Goal: Check status: Check status

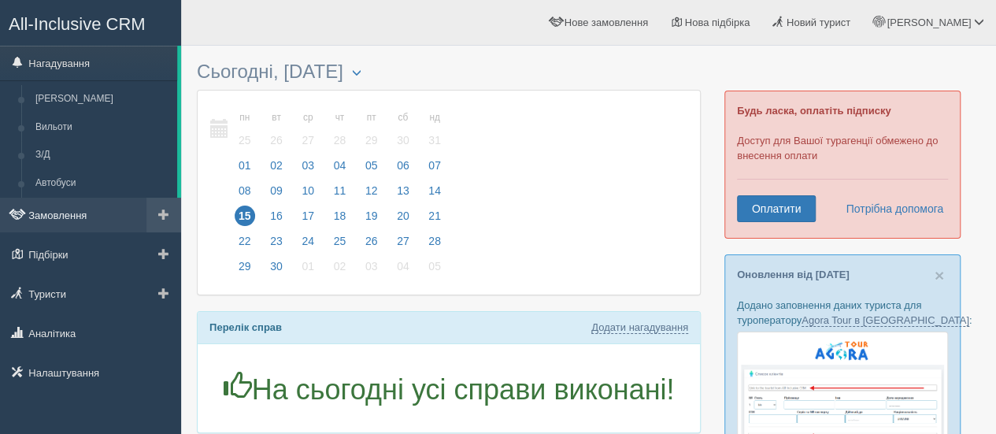
click at [65, 214] on link "Замовлення" at bounding box center [90, 215] width 181 height 35
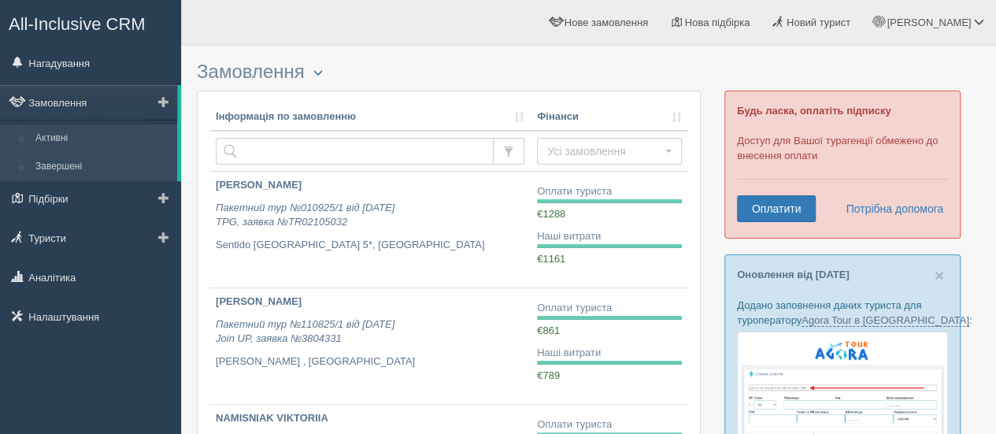
click at [79, 166] on link "Завершені" at bounding box center [102, 167] width 149 height 28
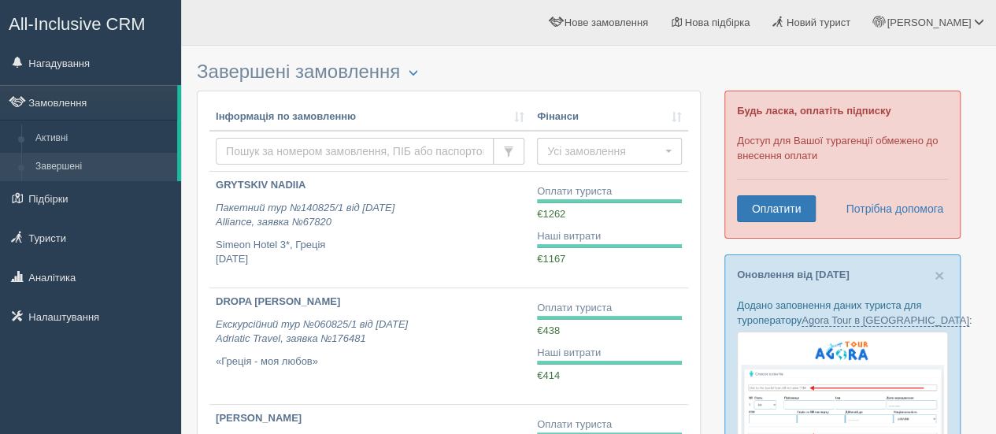
click at [274, 146] on input "text" at bounding box center [355, 151] width 278 height 27
type input "zozy"
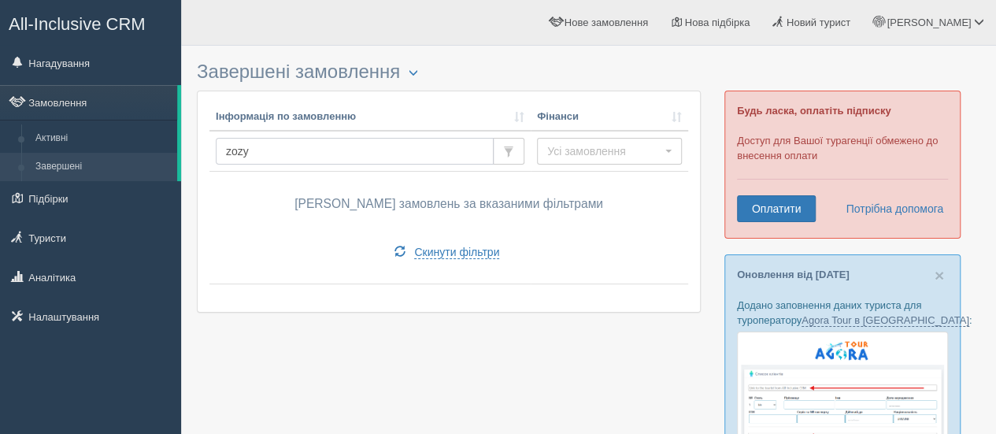
click at [271, 153] on input "zozy" at bounding box center [355, 151] width 278 height 27
type input "z"
type input "zozulia"
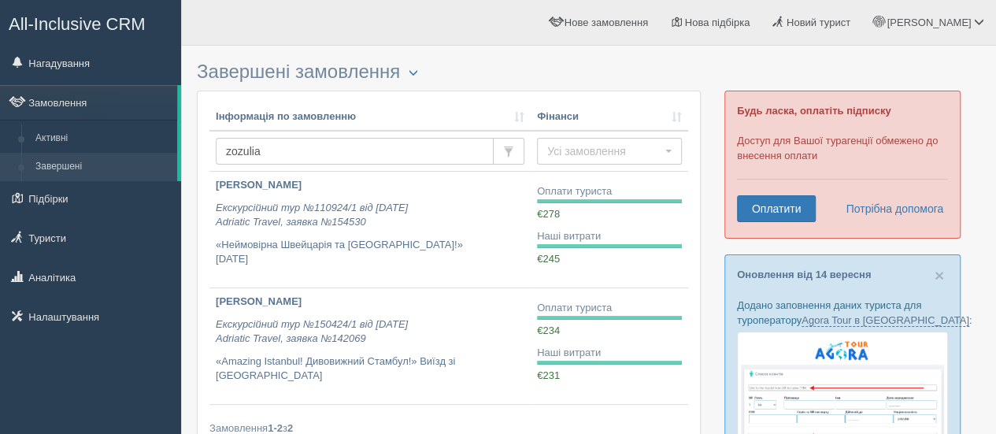
scroll to position [12, 0]
